Goal: Information Seeking & Learning: Find specific fact

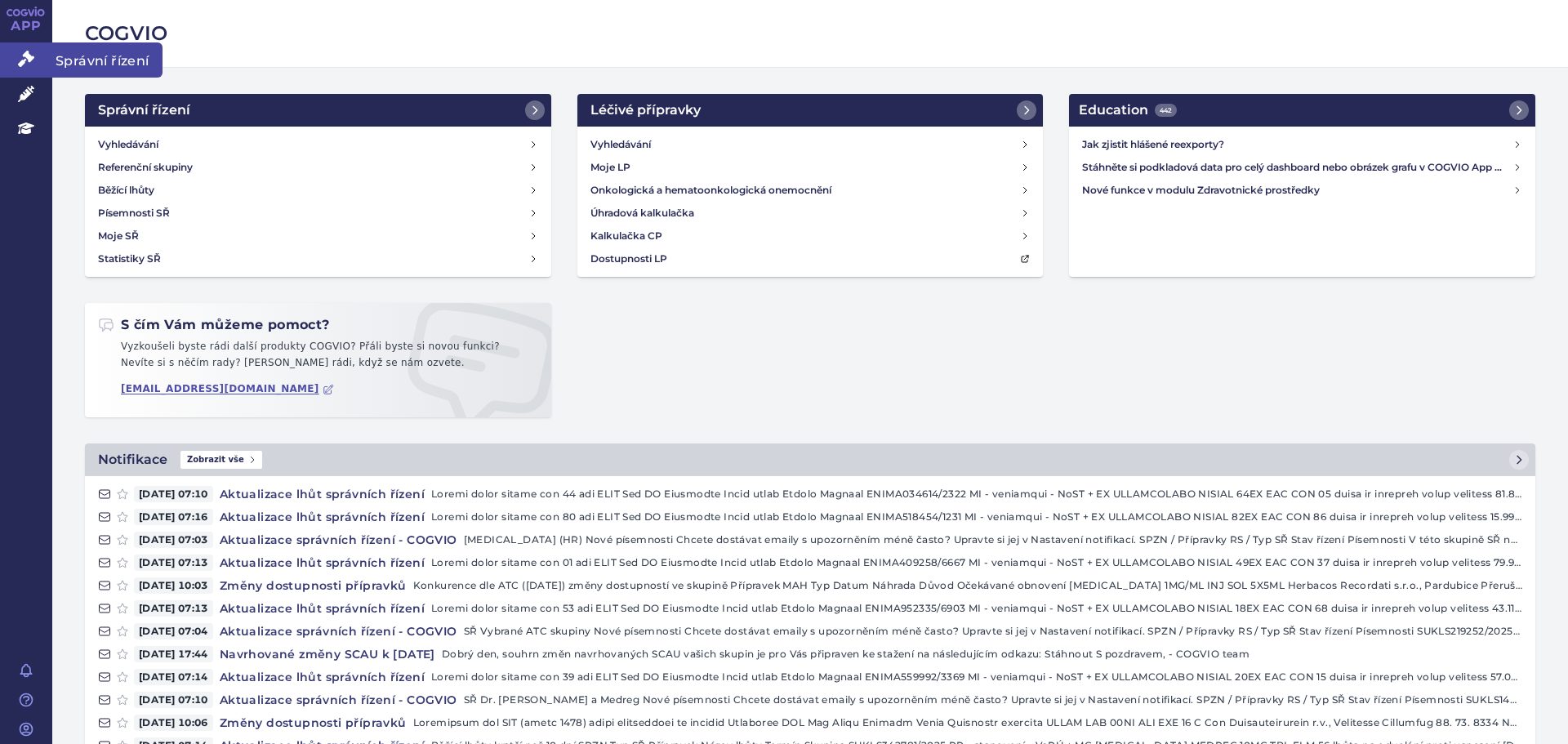
click at [29, 55] on icon at bounding box center [27, 59] width 16 height 16
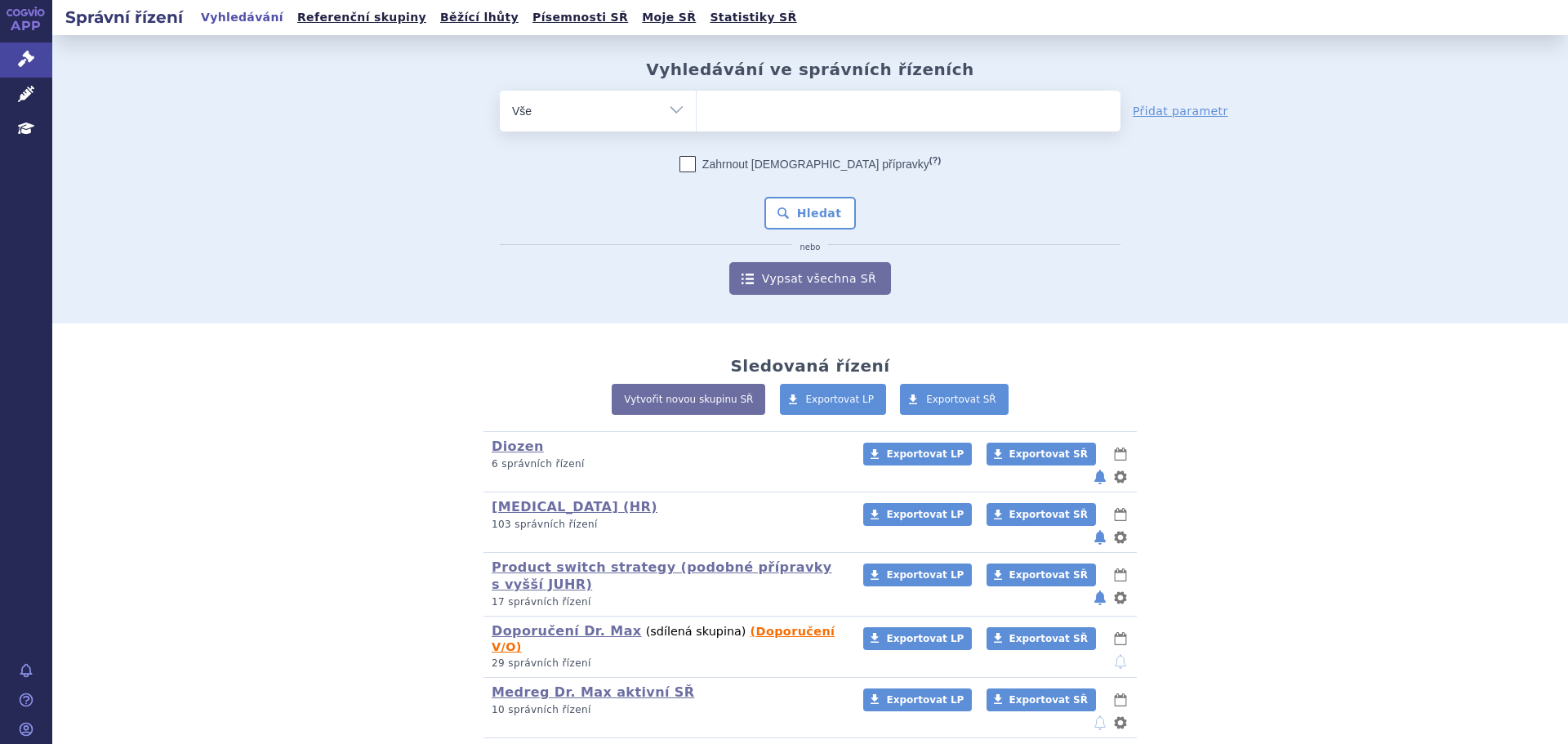
click at [786, 121] on ul at bounding box center [909, 107] width 424 height 34
click at [697, 121] on select at bounding box center [696, 110] width 1 height 41
type input "mo"
type input "mont"
type input "montel"
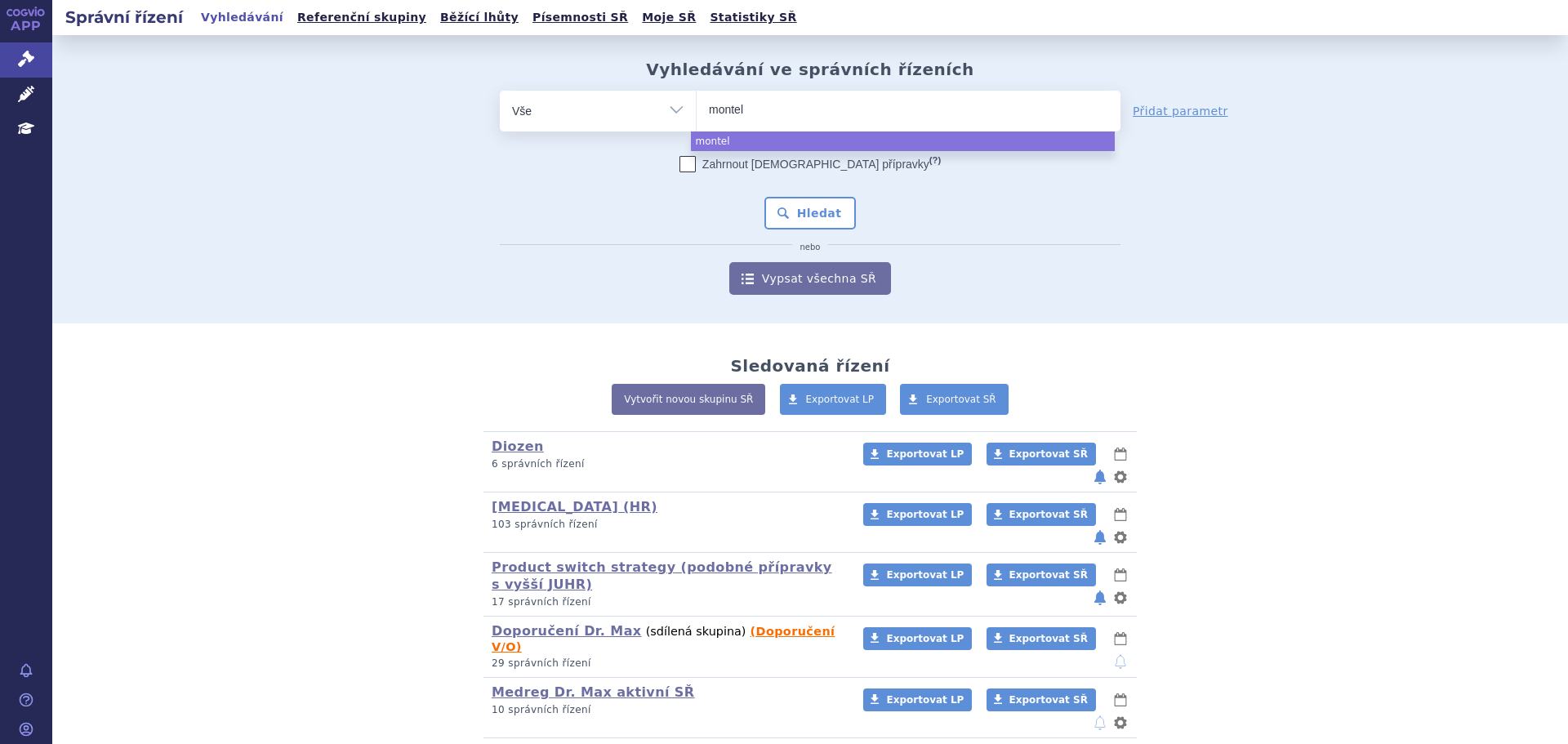
type input "montelu"
type input "monteluka"
type input "montelukast"
type input "montelukast m"
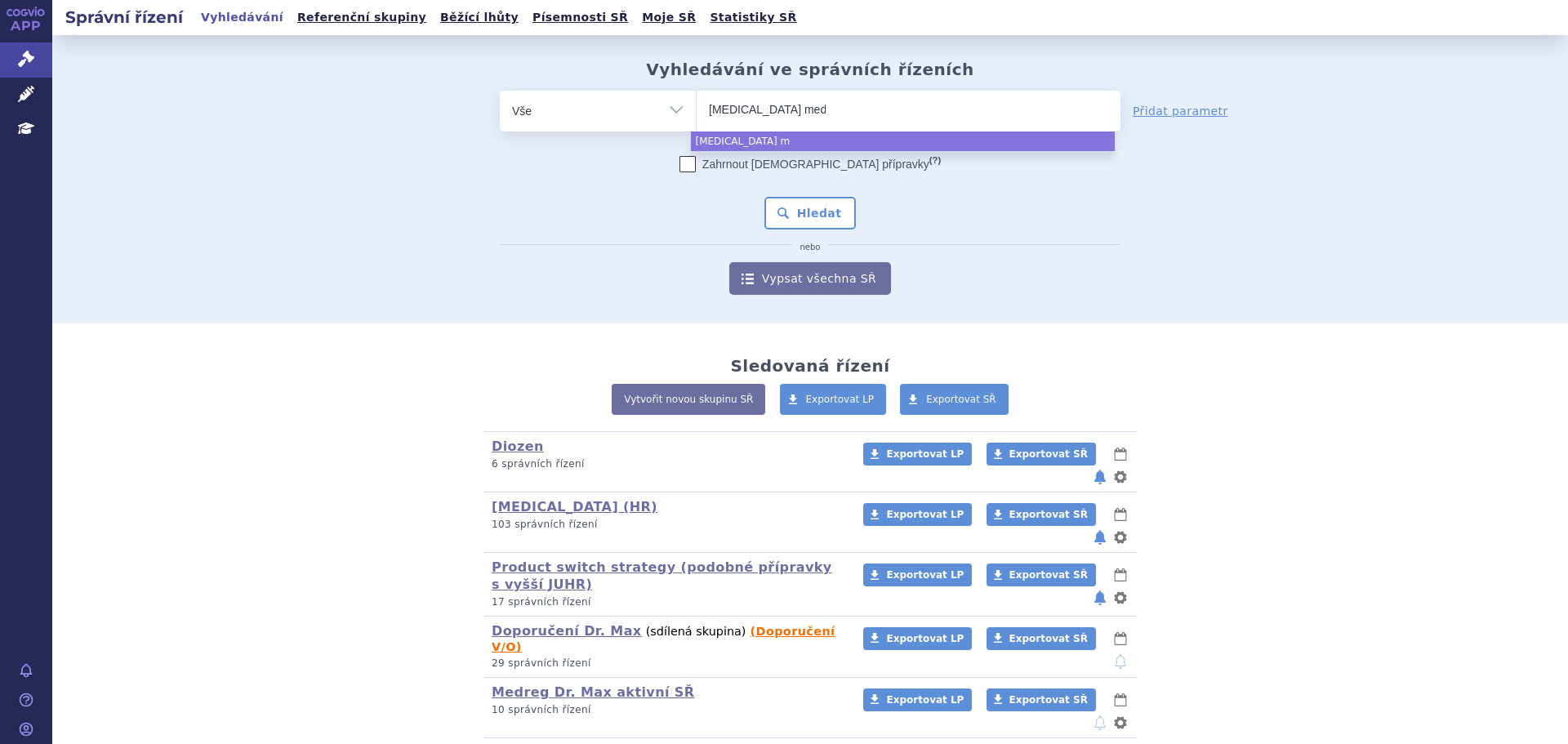
type input "montelukast medr"
type input "montelukast medreg"
select select "montelukast medreg"
click at [803, 194] on div "Zahrnout bratrské přípravky (?) Hledat nebo Vypsat všechna SŘ" at bounding box center [811, 225] width 621 height 139
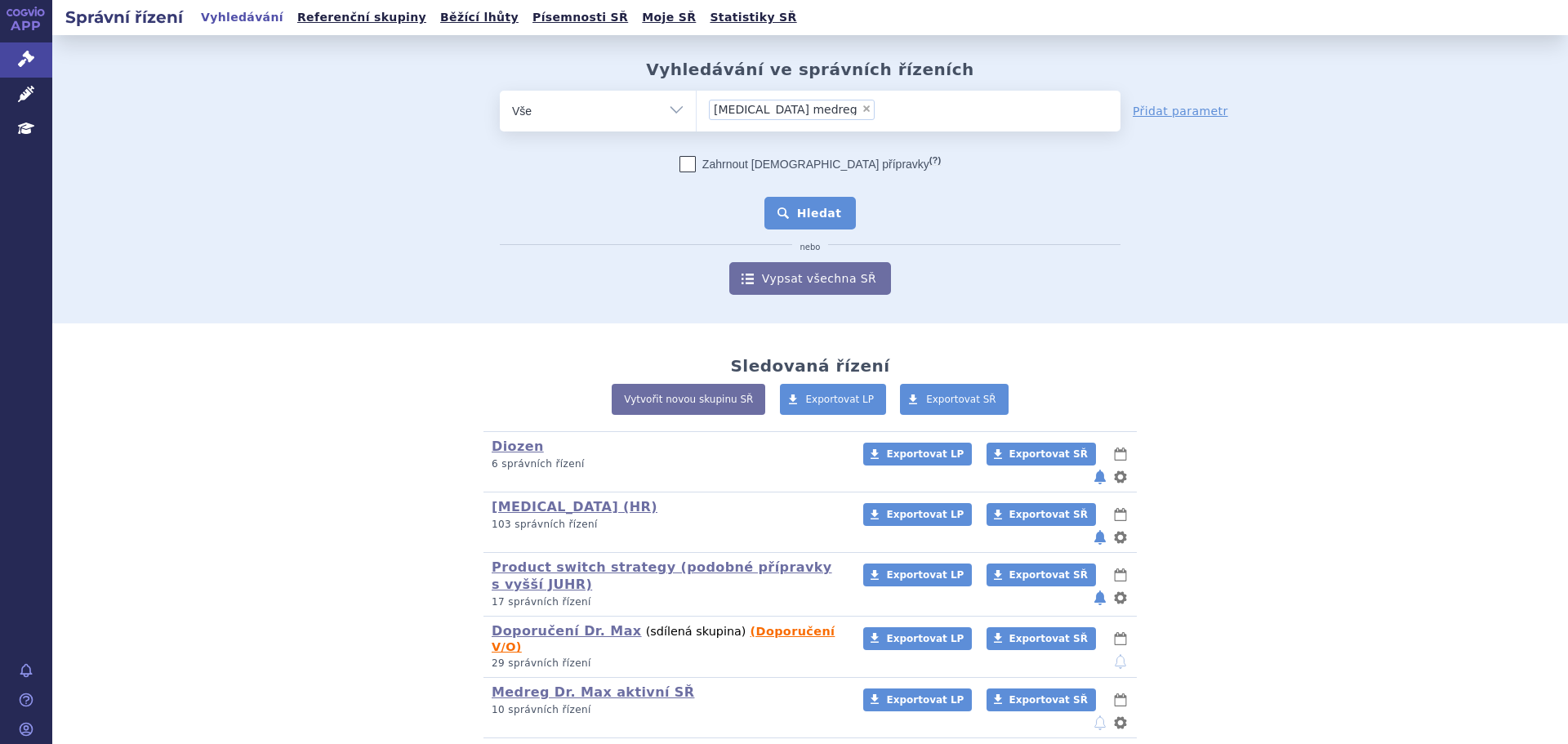
click at [811, 205] on button "Hledat" at bounding box center [811, 213] width 93 height 33
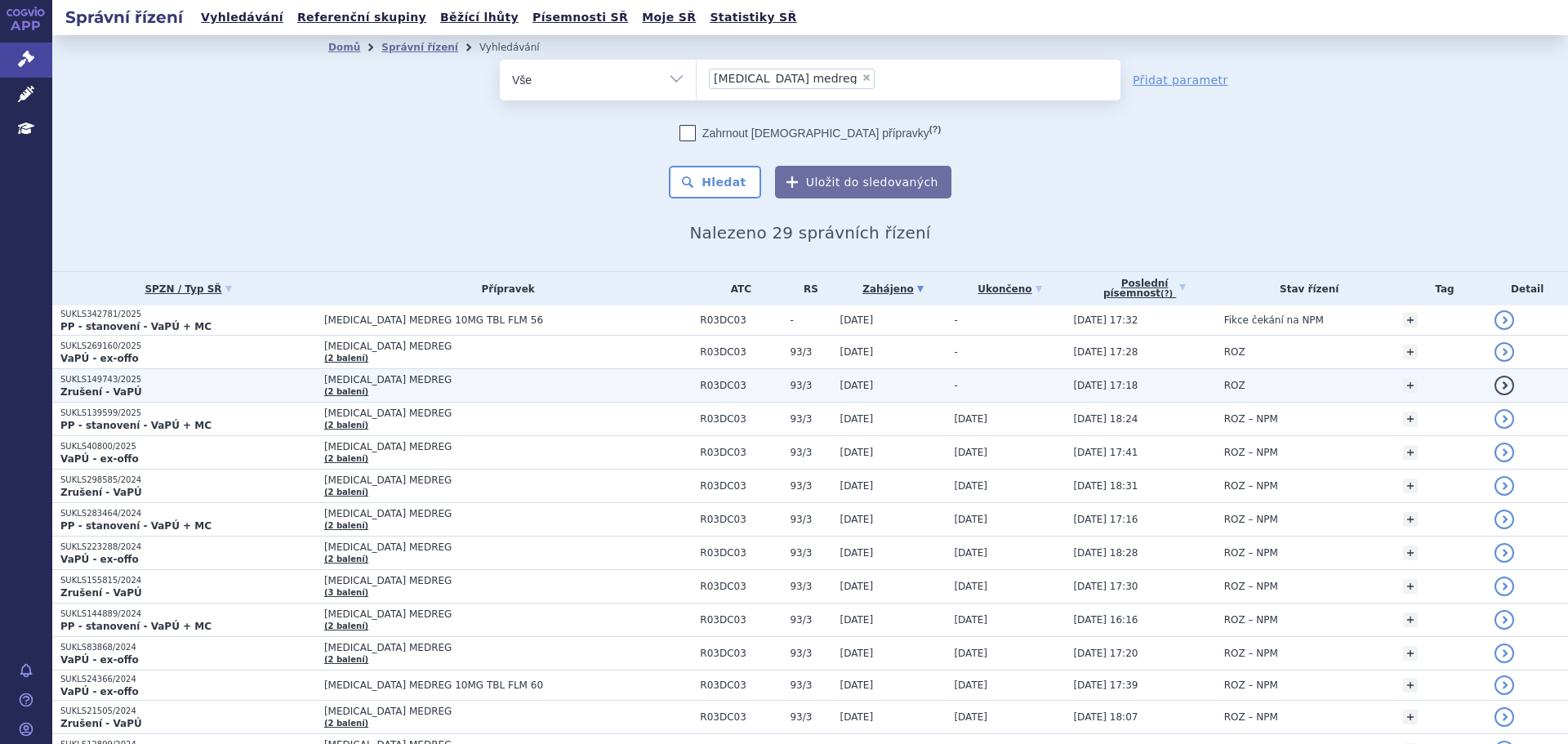
click at [178, 383] on p "SUKLS149743/2025" at bounding box center [188, 379] width 256 height 11
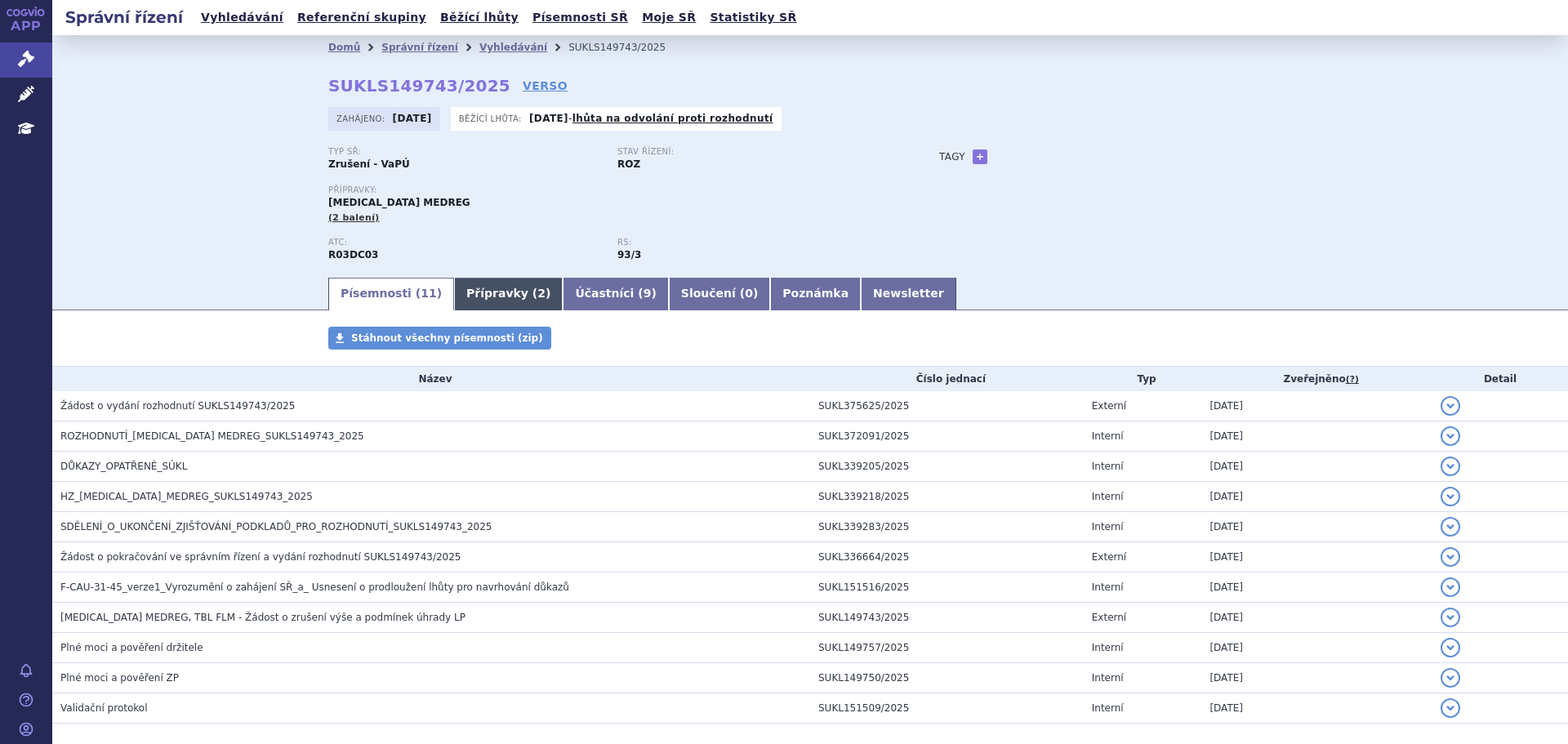
click at [457, 291] on link "Přípravky ( 2 )" at bounding box center [508, 294] width 109 height 33
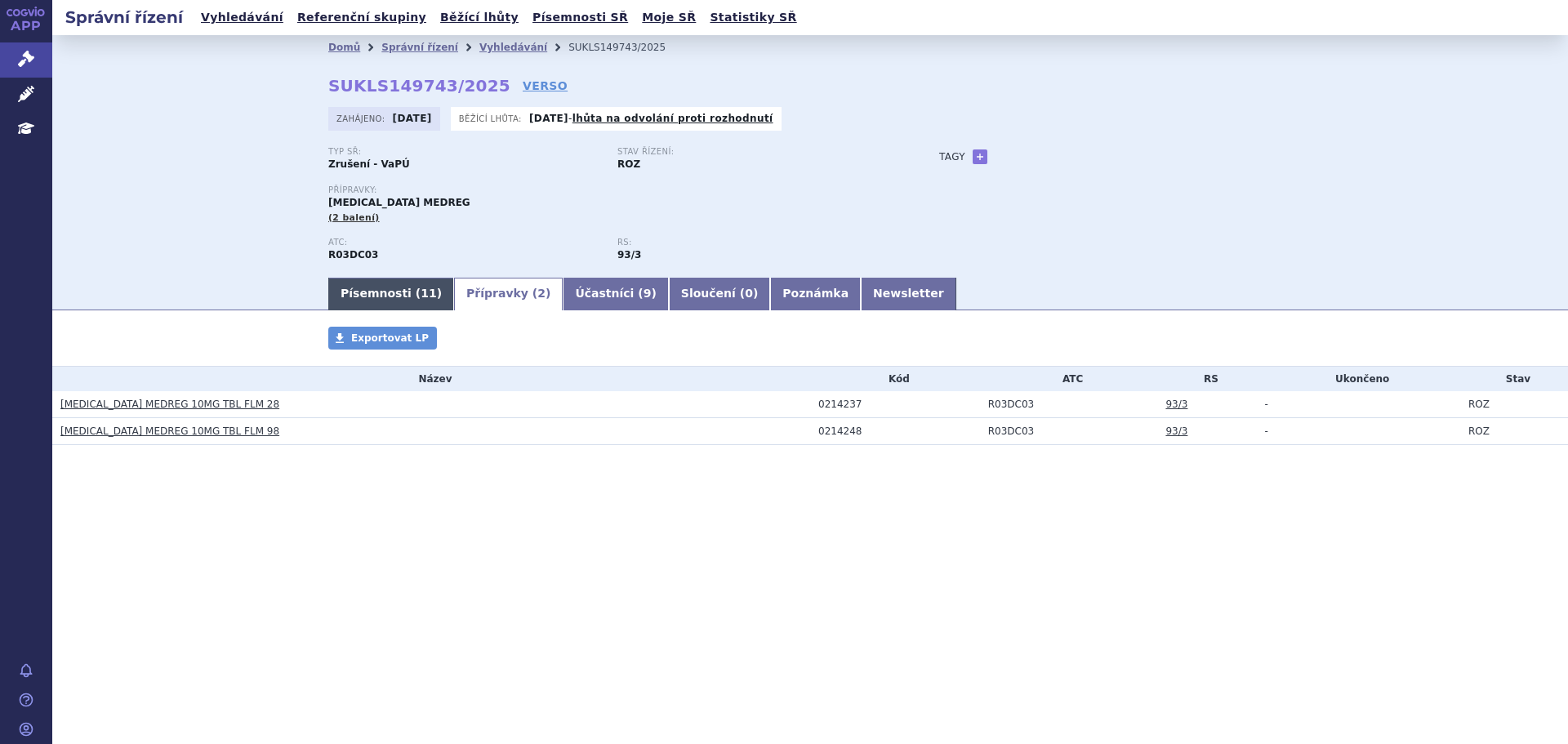
click at [384, 300] on link "Písemnosti ( 11 )" at bounding box center [390, 294] width 125 height 33
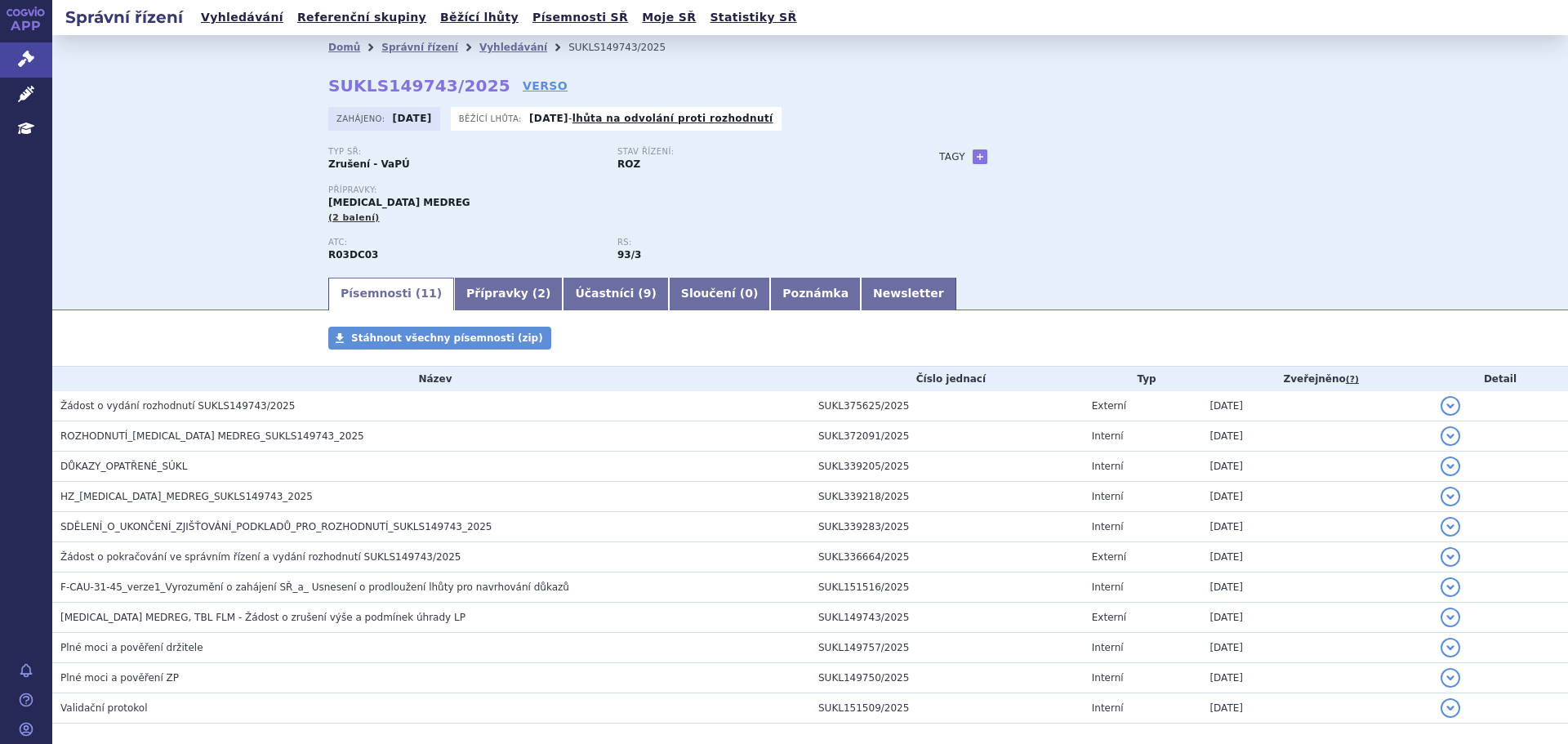
click at [889, 130] on div "Zahájeno: 22.04.2025 Běžící lhůta: 07.10.2025 - lhůta na odvolání proti rozhodn…" at bounding box center [810, 123] width 964 height 32
